Goal: Transaction & Acquisition: Purchase product/service

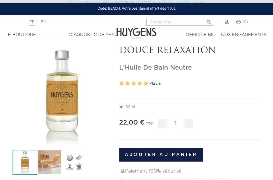
scroll to position [23, 0]
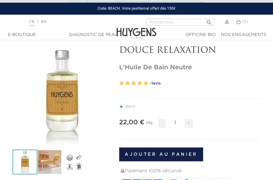
click at [29, 161] on img at bounding box center [25, 162] width 25 height 25
click at [53, 165] on img at bounding box center [49, 162] width 25 height 25
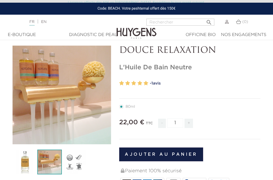
click at [72, 162] on img at bounding box center [74, 162] width 25 height 25
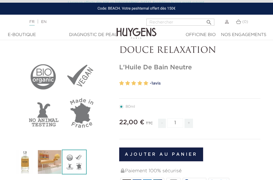
click at [29, 157] on img at bounding box center [25, 162] width 25 height 25
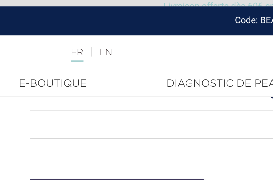
scroll to position [305, 117]
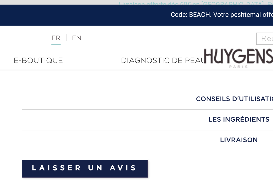
click at [142, 57] on h3 "CONSEILS D'UTILISATION" at bounding box center [137, 57] width 248 height 12
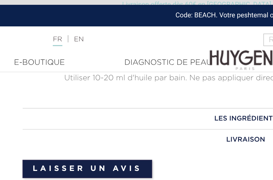
scroll to position [336, 89]
click at [60, 65] on h3 "LES INGRÉDIENTS" at bounding box center [137, 66] width 248 height 12
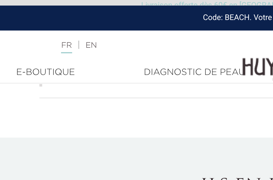
scroll to position [443, 132]
click at [216, 37] on span "En savoir plus" at bounding box center [230, 38] width 29 height 4
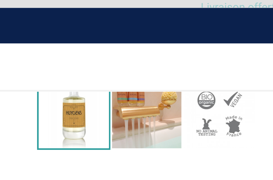
scroll to position [147, 0]
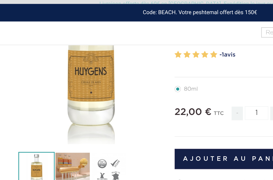
scroll to position [70, 26]
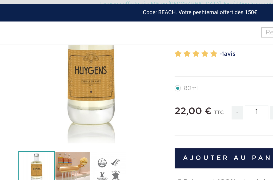
click at [136, 112] on button "Ajouter au panier" at bounding box center [161, 108] width 84 height 14
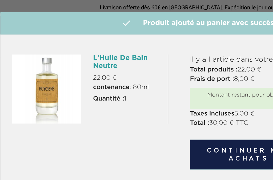
scroll to position [0, 0]
